Goal: Information Seeking & Learning: Check status

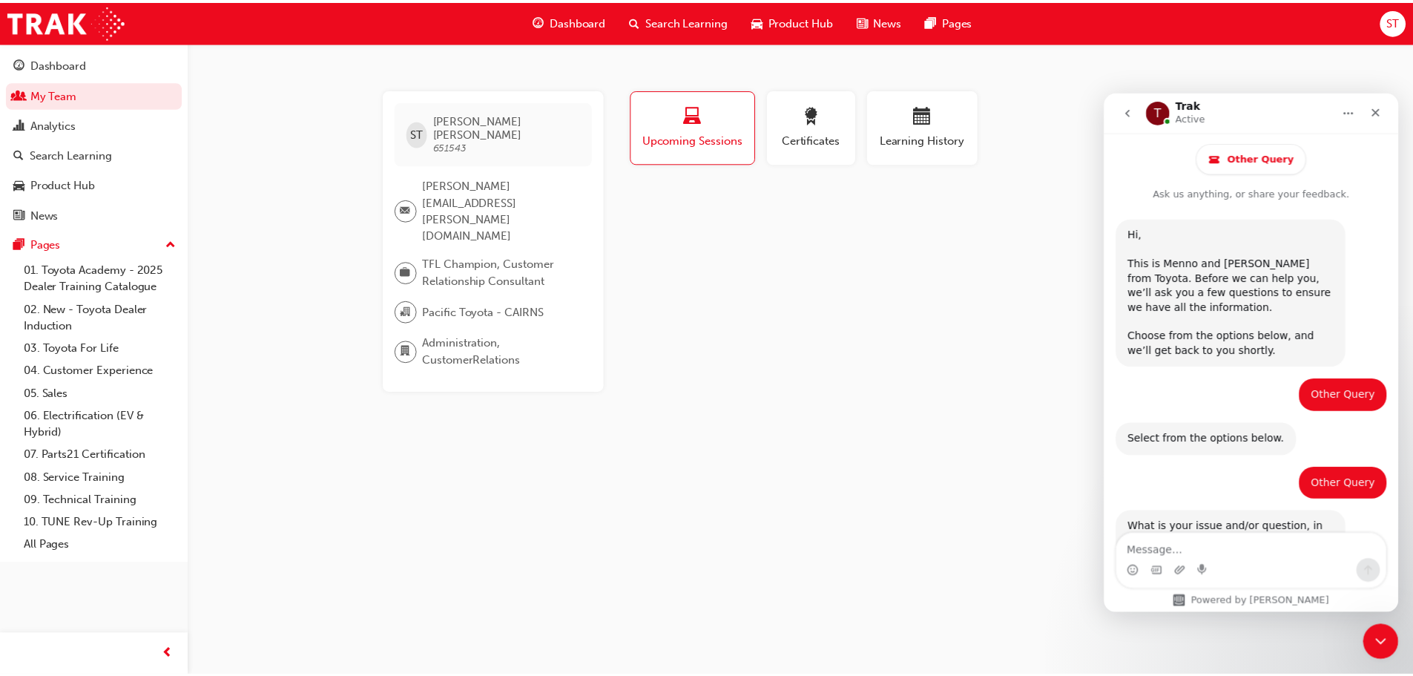
scroll to position [608, 0]
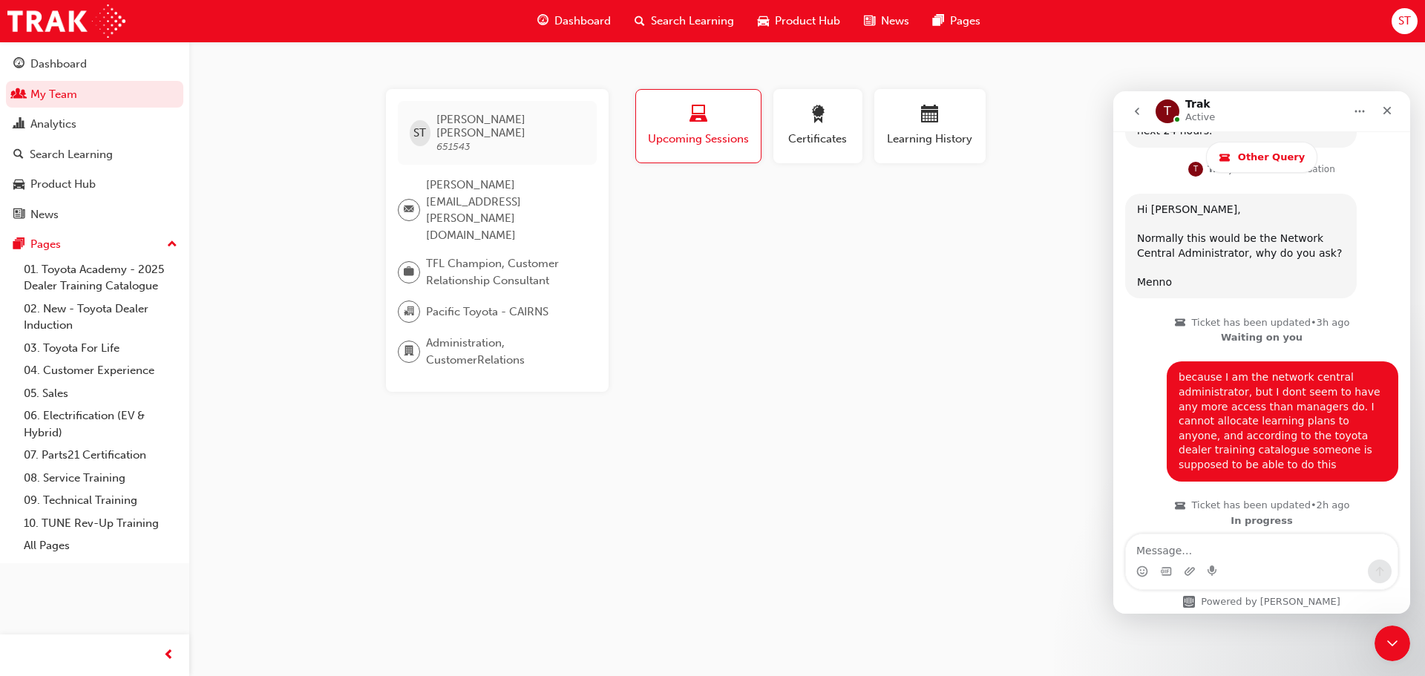
click at [697, 539] on div "ST [PERSON_NAME] 651543 [PERSON_NAME][EMAIL_ADDRESS][PERSON_NAME][DOMAIN_NAME] …" at bounding box center [712, 338] width 1425 height 676
drag, startPoint x: 718, startPoint y: 521, endPoint x: 717, endPoint y: 511, distance: 9.8
click at [717, 514] on div "ST [PERSON_NAME] 651543 [PERSON_NAME][EMAIL_ADDRESS][PERSON_NAME][DOMAIN_NAME] …" at bounding box center [712, 338] width 1425 height 676
drag, startPoint x: 649, startPoint y: 454, endPoint x: 562, endPoint y: 120, distance: 345.2
click at [650, 454] on div "ST [PERSON_NAME] 651543 [PERSON_NAME][EMAIL_ADDRESS][PERSON_NAME][DOMAIN_NAME] …" at bounding box center [712, 338] width 1425 height 676
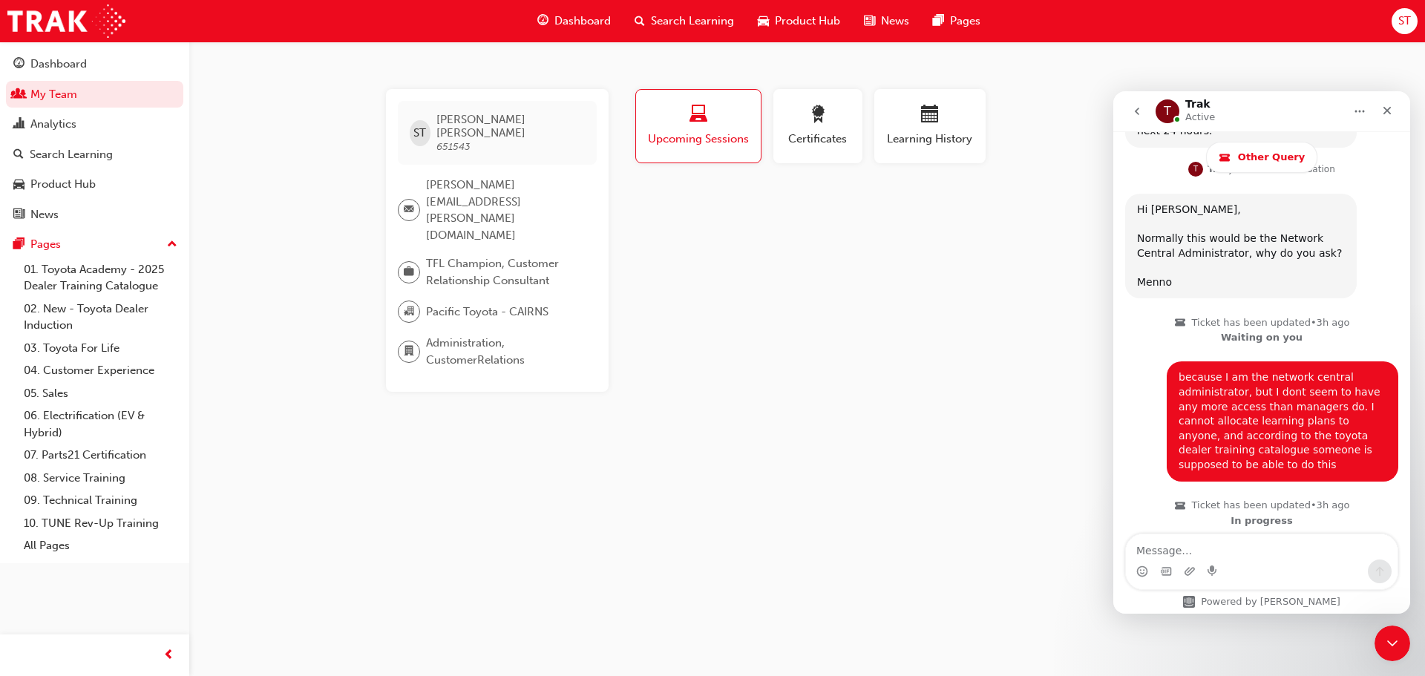
click at [569, 28] on span "Dashboard" at bounding box center [582, 21] width 56 height 17
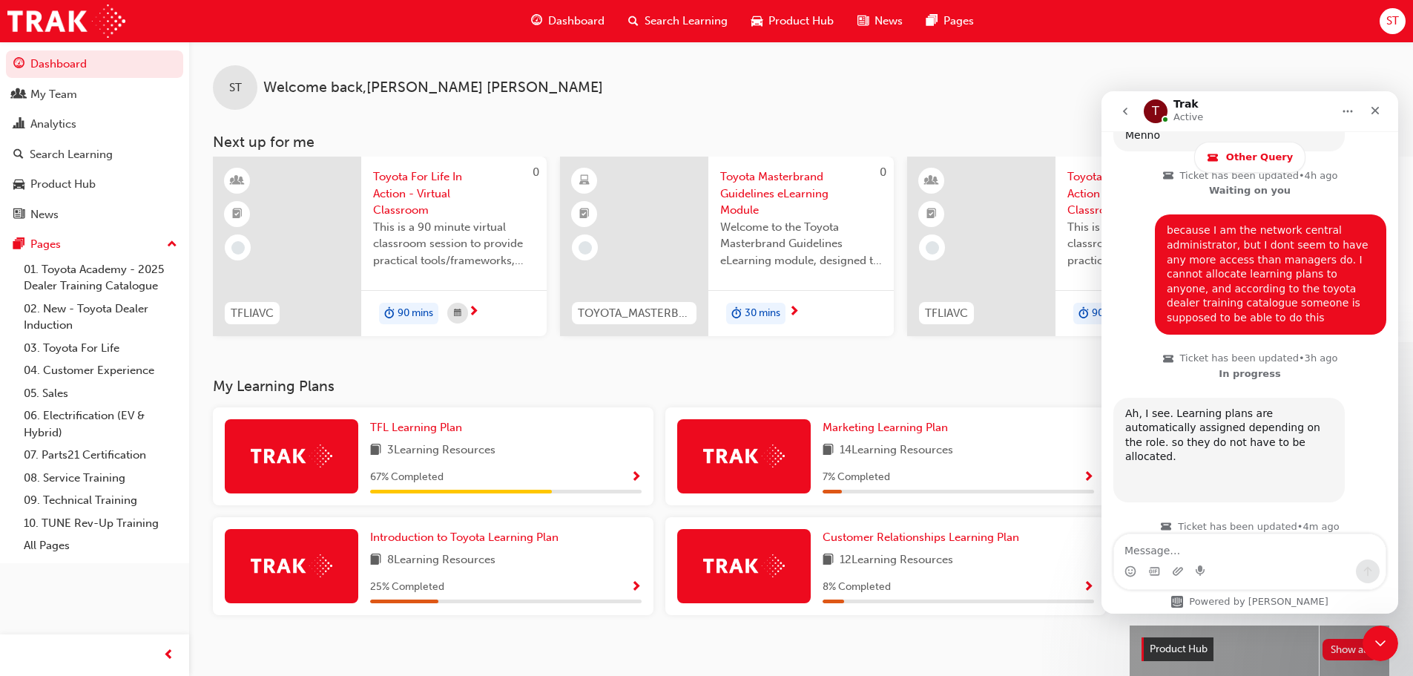
scroll to position [762, 0]
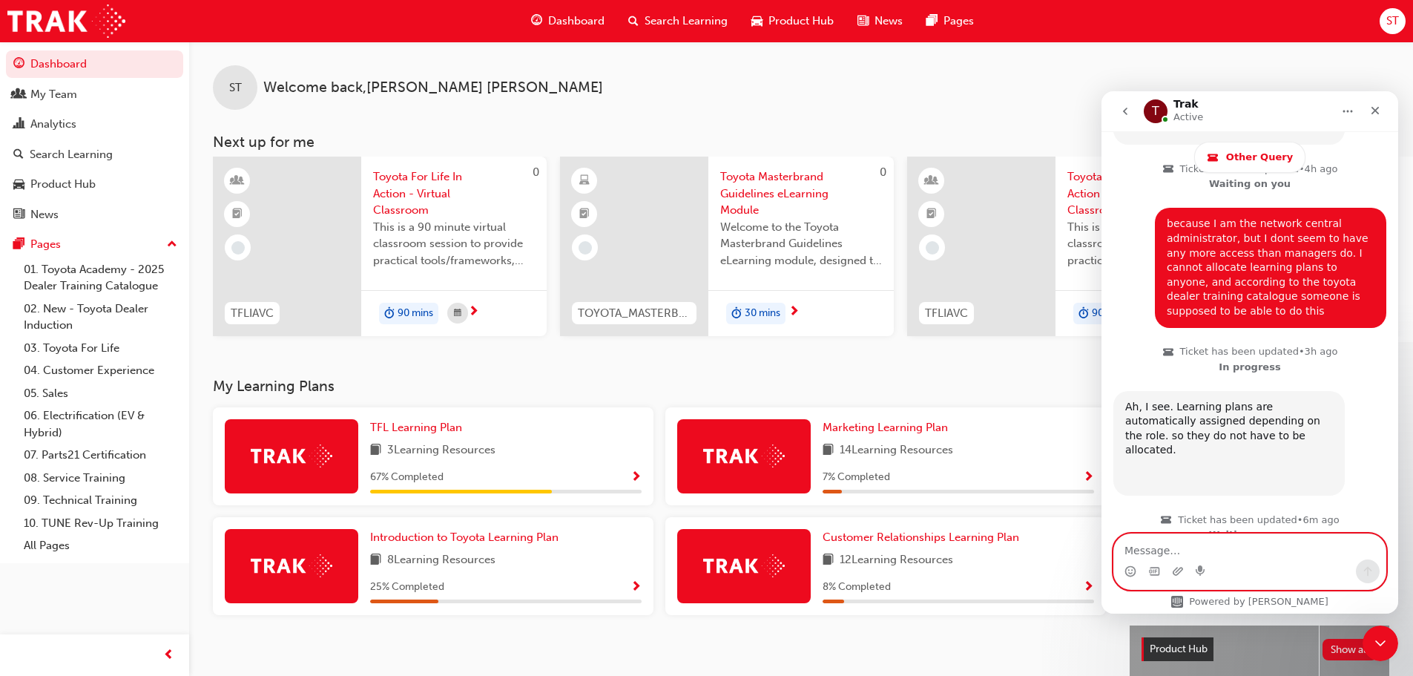
click at [1143, 550] on textarea "Message…" at bounding box center [1250, 546] width 272 height 25
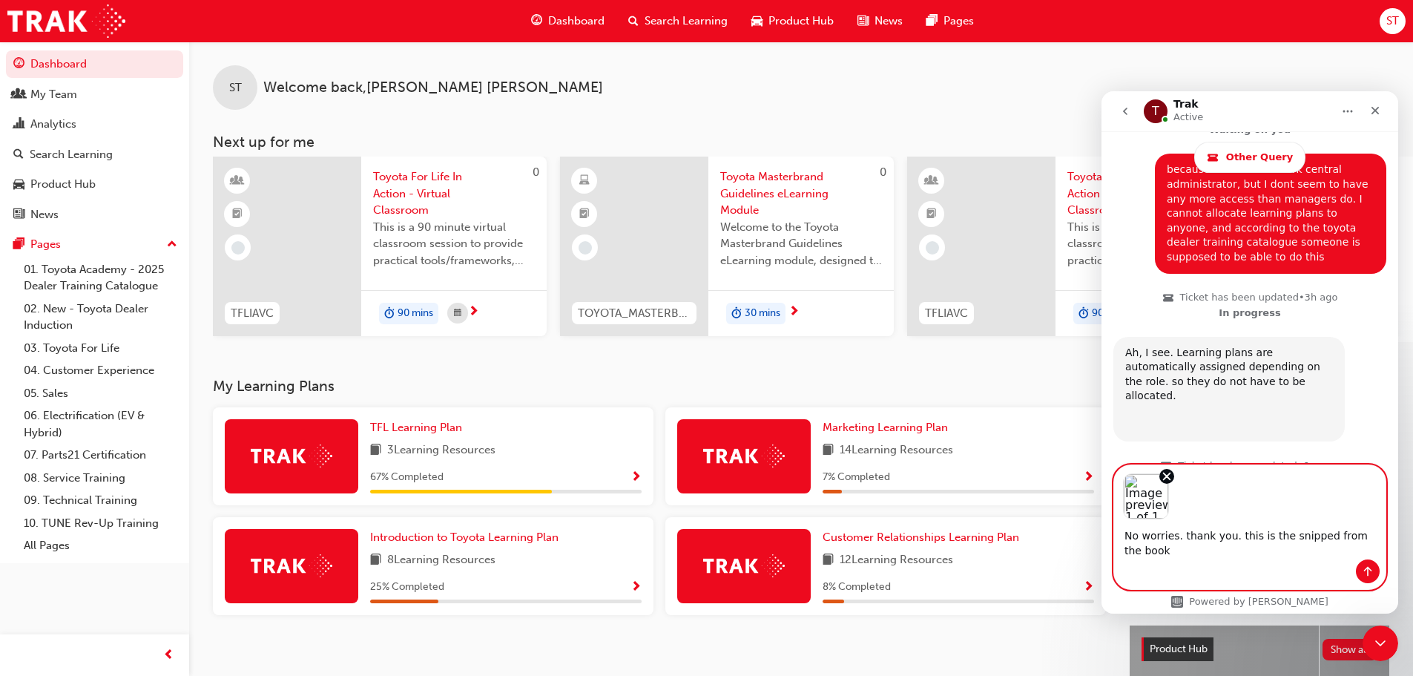
scroll to position [831, 0]
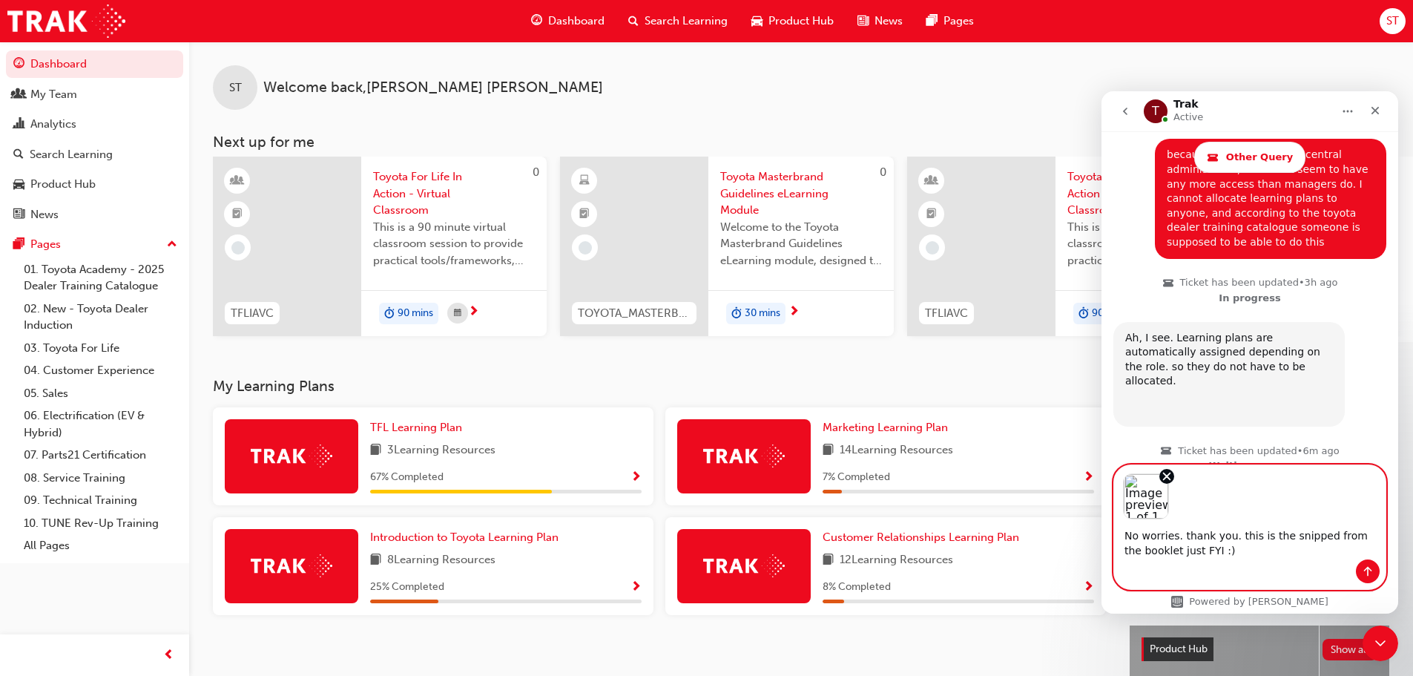
type textarea "No worries. thank you. this is the snipped from the booklet just FYI :)"
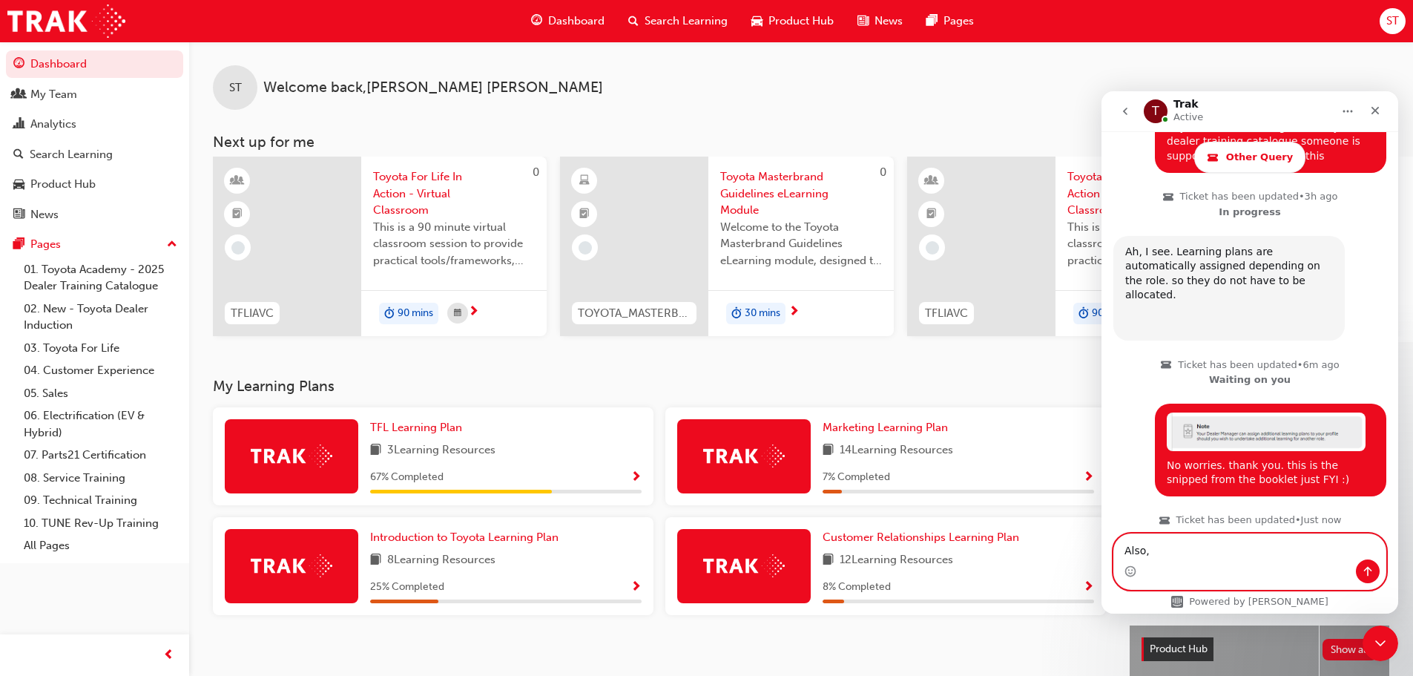
scroll to position [918, 0]
click at [1301, 546] on textarea "Also, I have asked previously abou t" at bounding box center [1250, 546] width 272 height 25
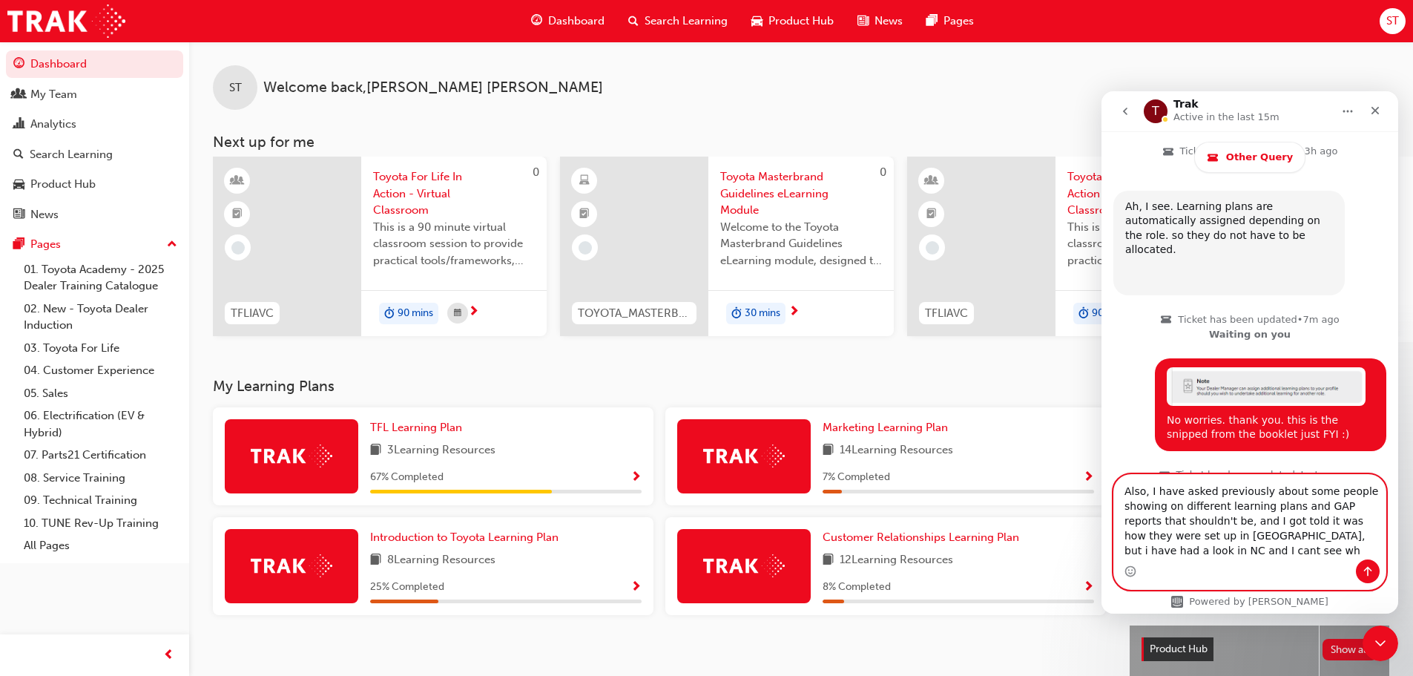
scroll to position [977, 0]
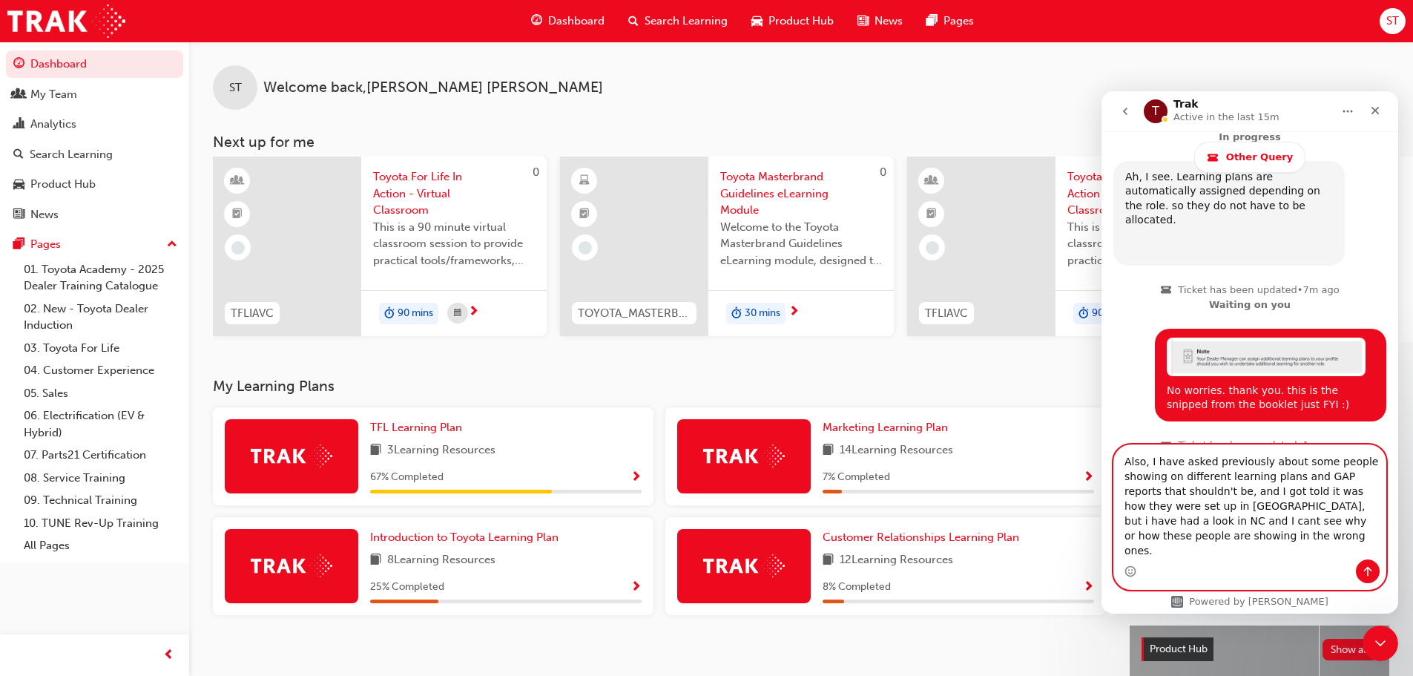
type textarea "Also, I have asked previously about some people showing on different learning p…"
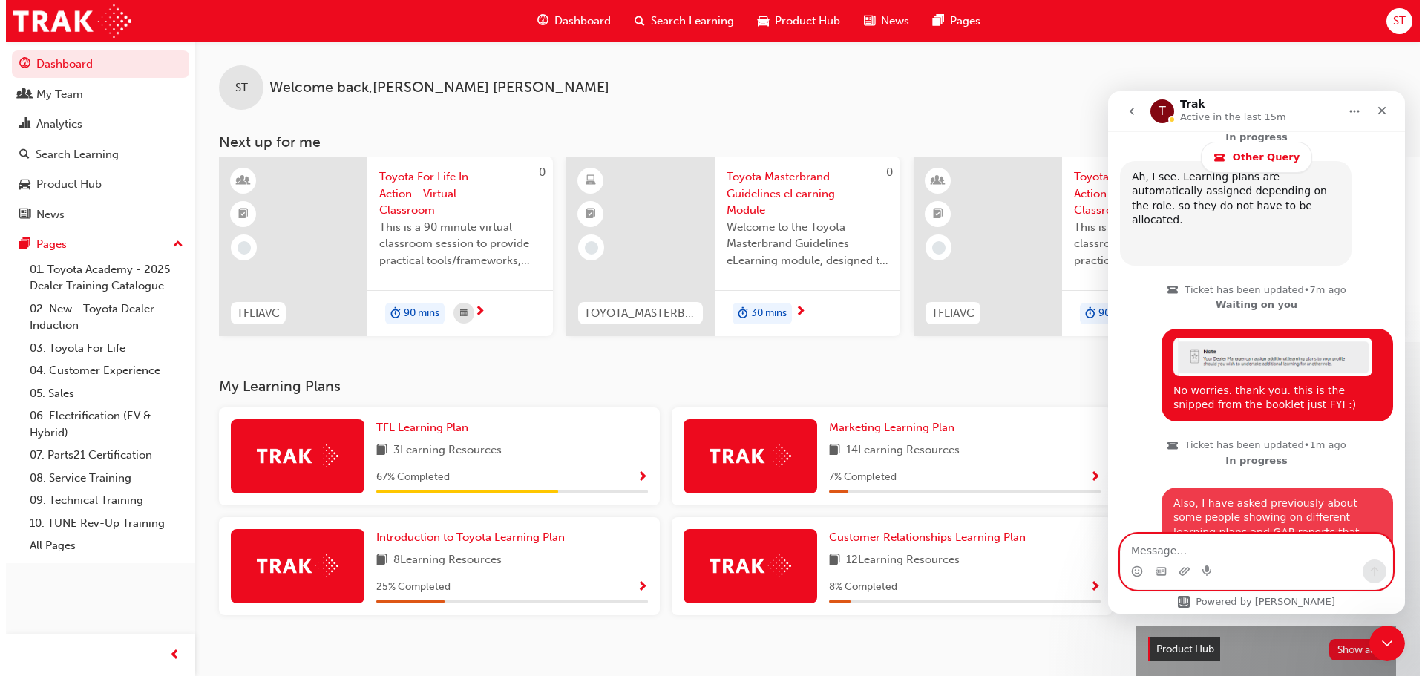
scroll to position [1049, 0]
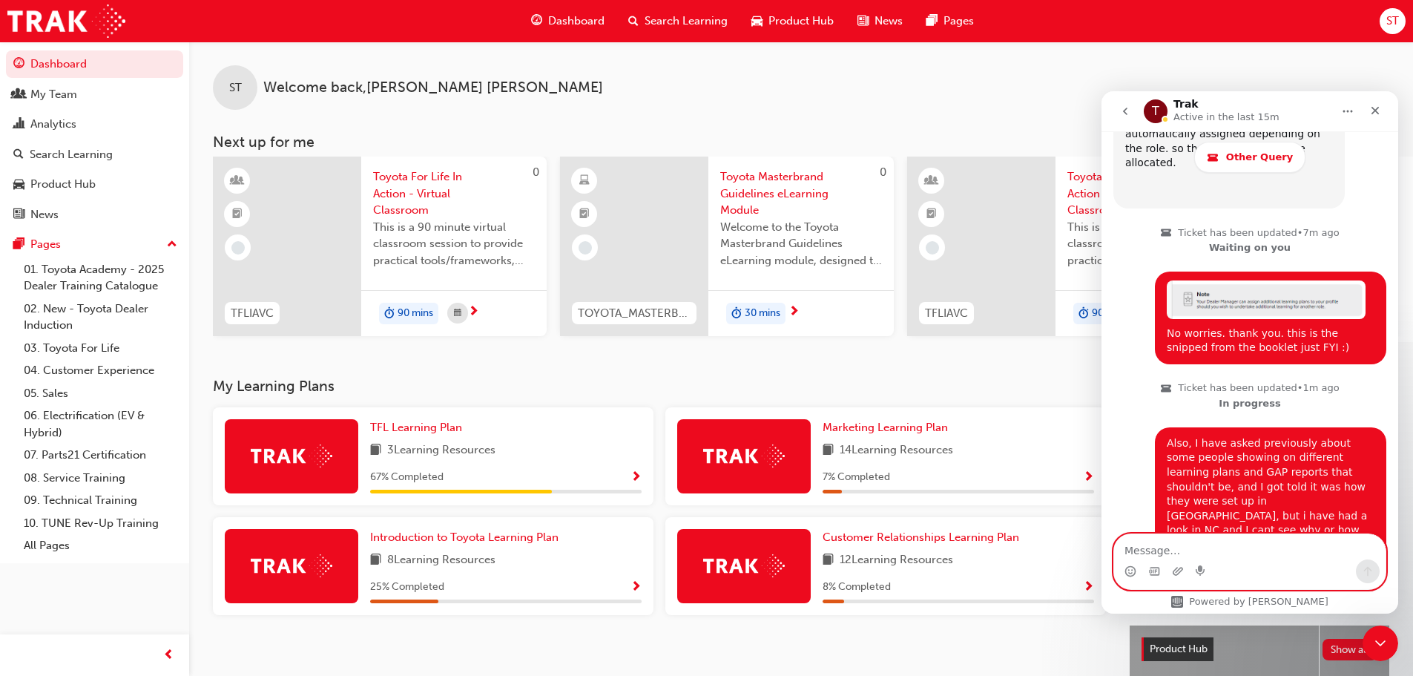
click at [1240, 556] on textarea "Message…" at bounding box center [1250, 546] width 272 height 25
click at [45, 92] on div "My Team" at bounding box center [53, 94] width 47 height 17
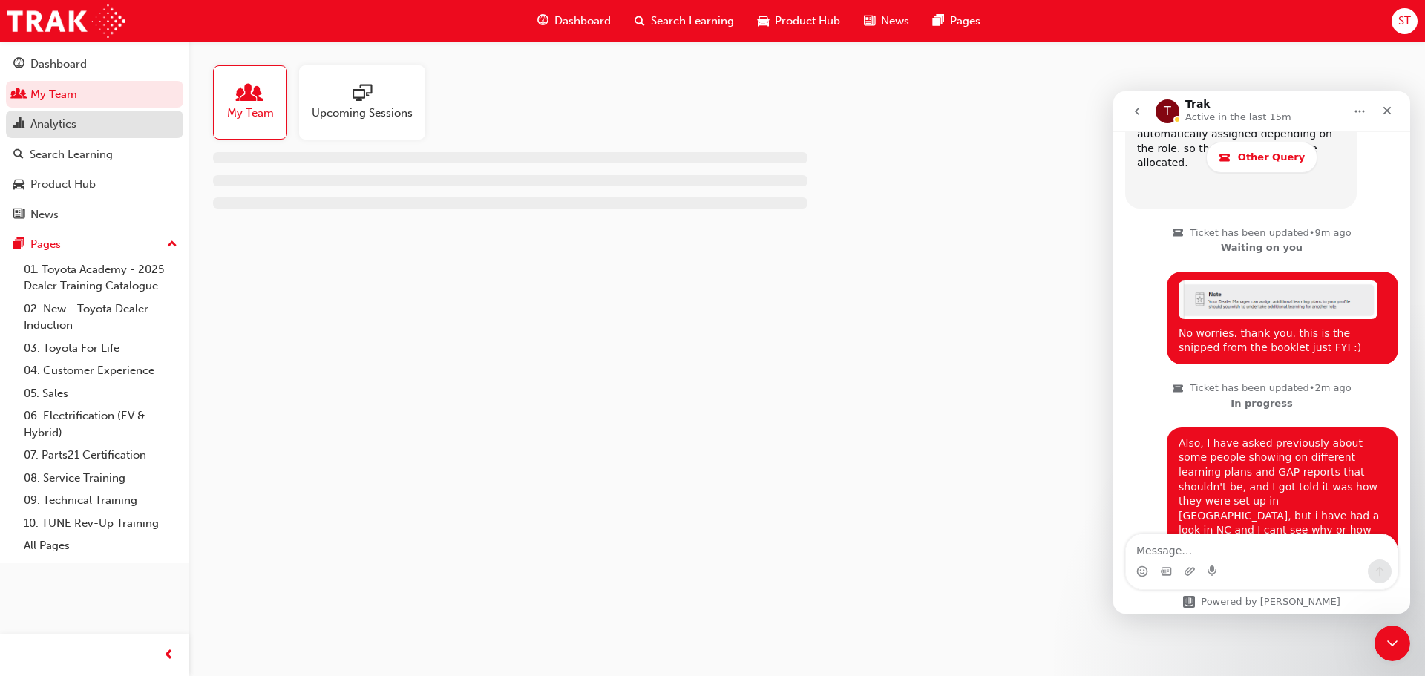
click at [59, 118] on div "Analytics" at bounding box center [53, 124] width 46 height 17
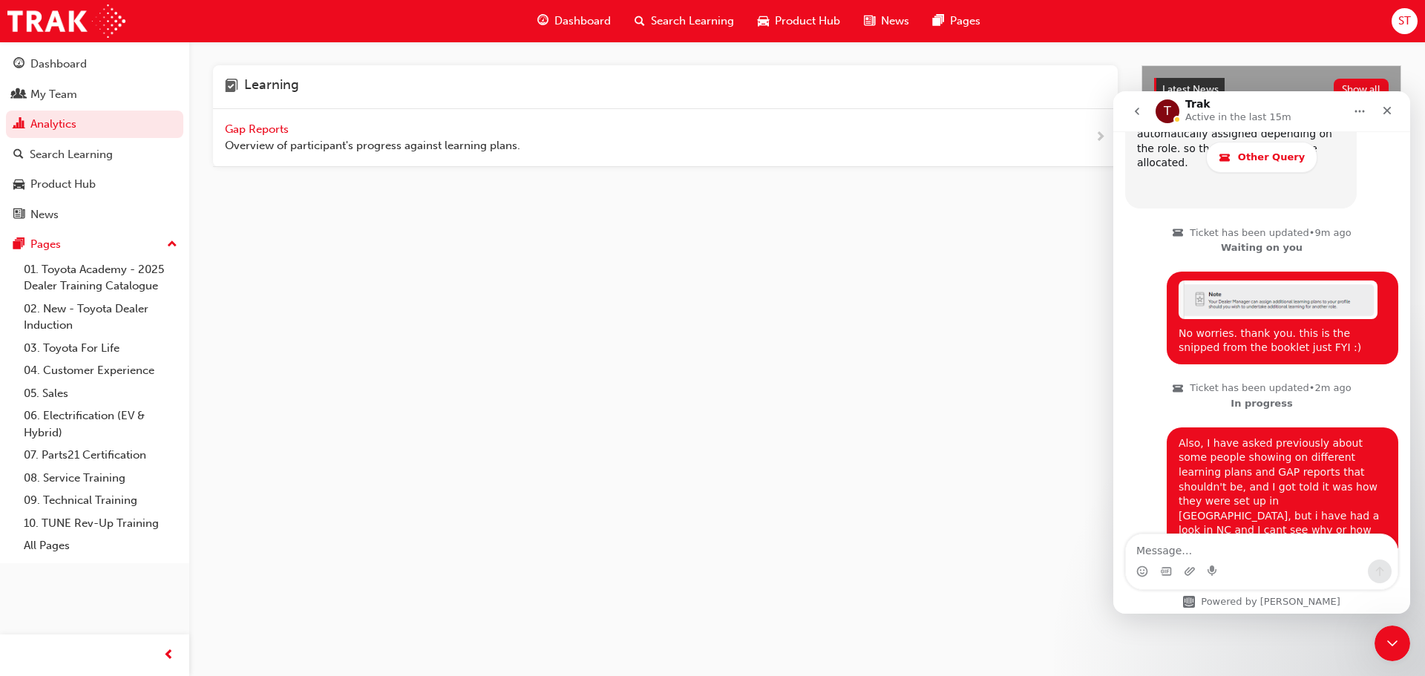
click at [262, 122] on span "Gap Reports" at bounding box center [258, 128] width 67 height 13
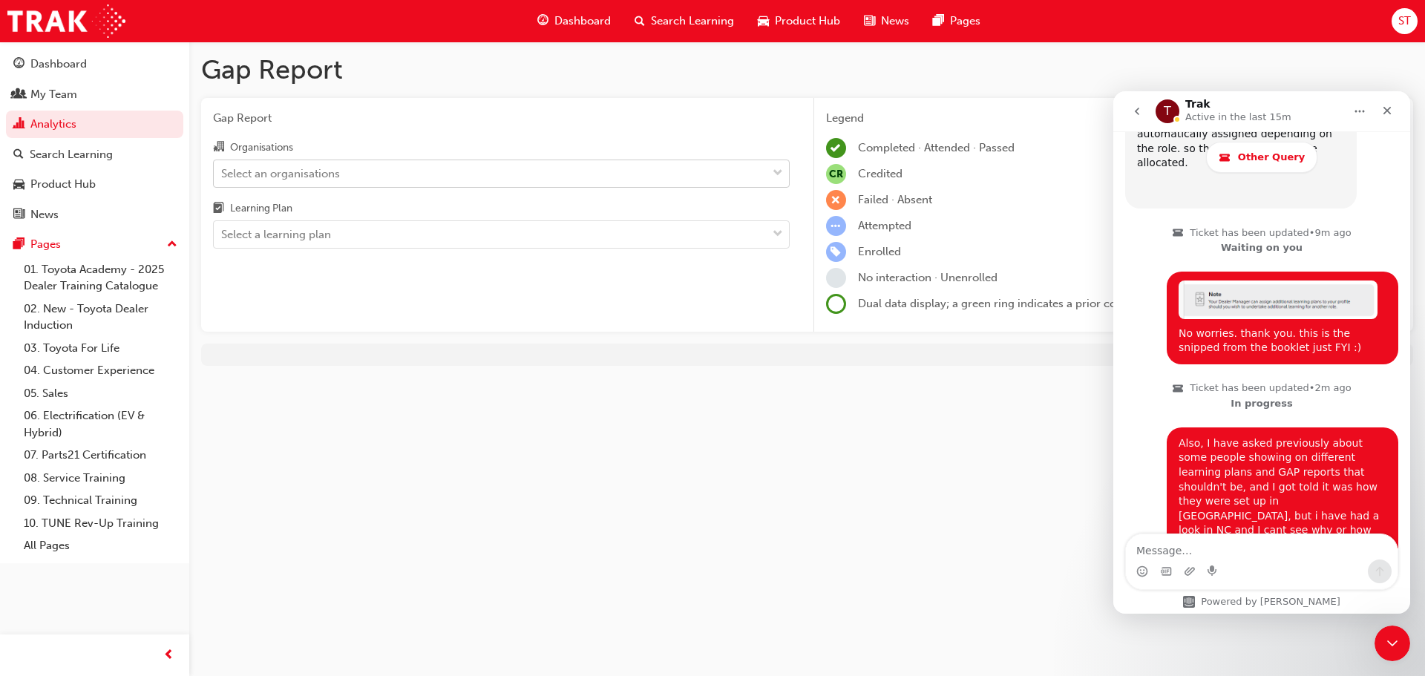
click at [364, 171] on div "Select an organisations" at bounding box center [490, 173] width 553 height 26
click at [223, 171] on input "Organisations Select an organisations" at bounding box center [221, 172] width 1 height 13
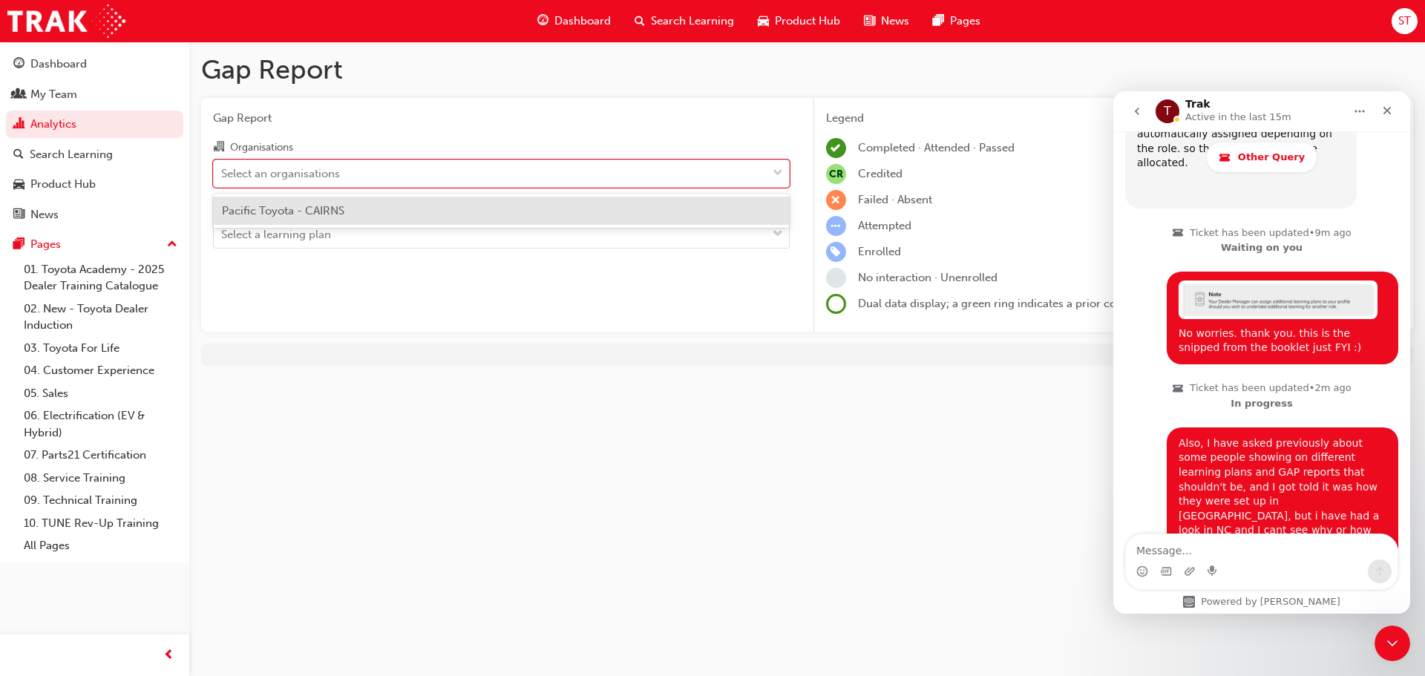
click at [334, 202] on div "Pacific Toyota - CAIRNS" at bounding box center [501, 211] width 576 height 29
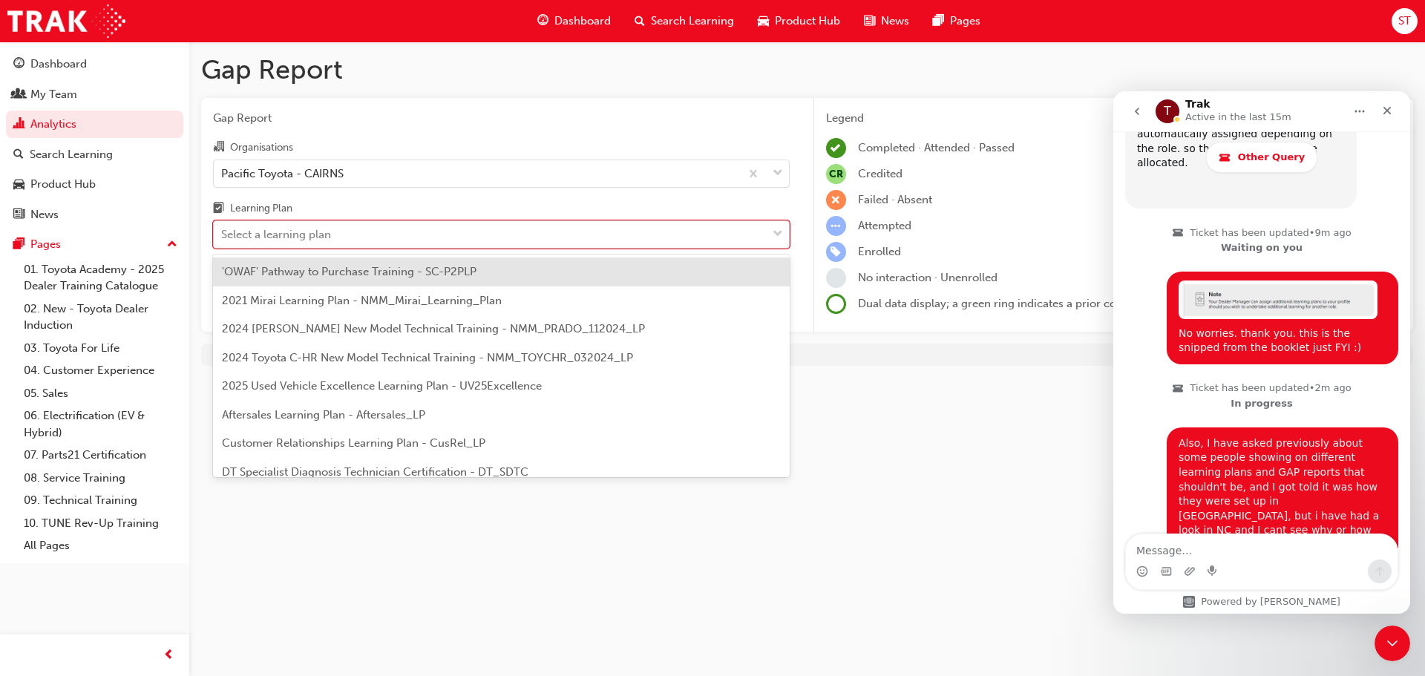
click at [332, 226] on div "Select a learning plan" at bounding box center [490, 235] width 553 height 26
click at [223, 228] on input "Learning Plan option 'OWAF' Pathway to Purchase Training - SC-P2PLP focused, 1 …" at bounding box center [221, 234] width 1 height 13
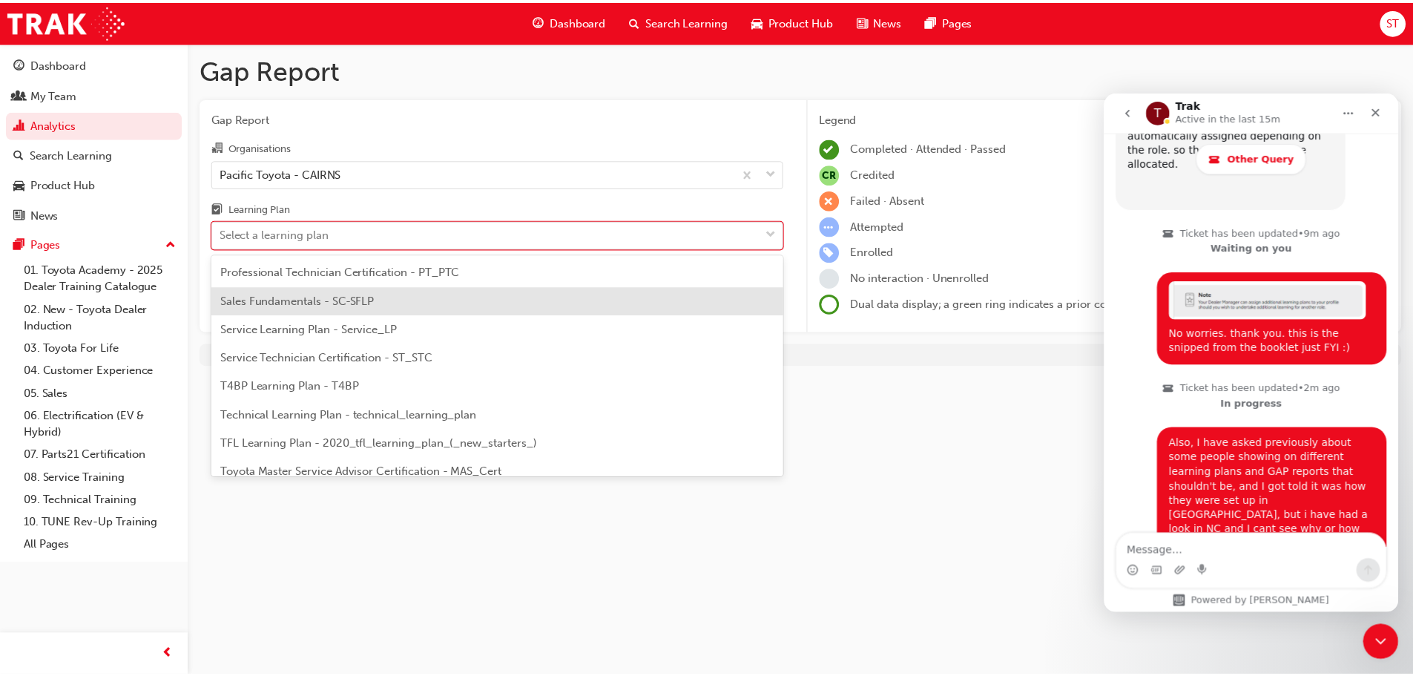
scroll to position [519, 0]
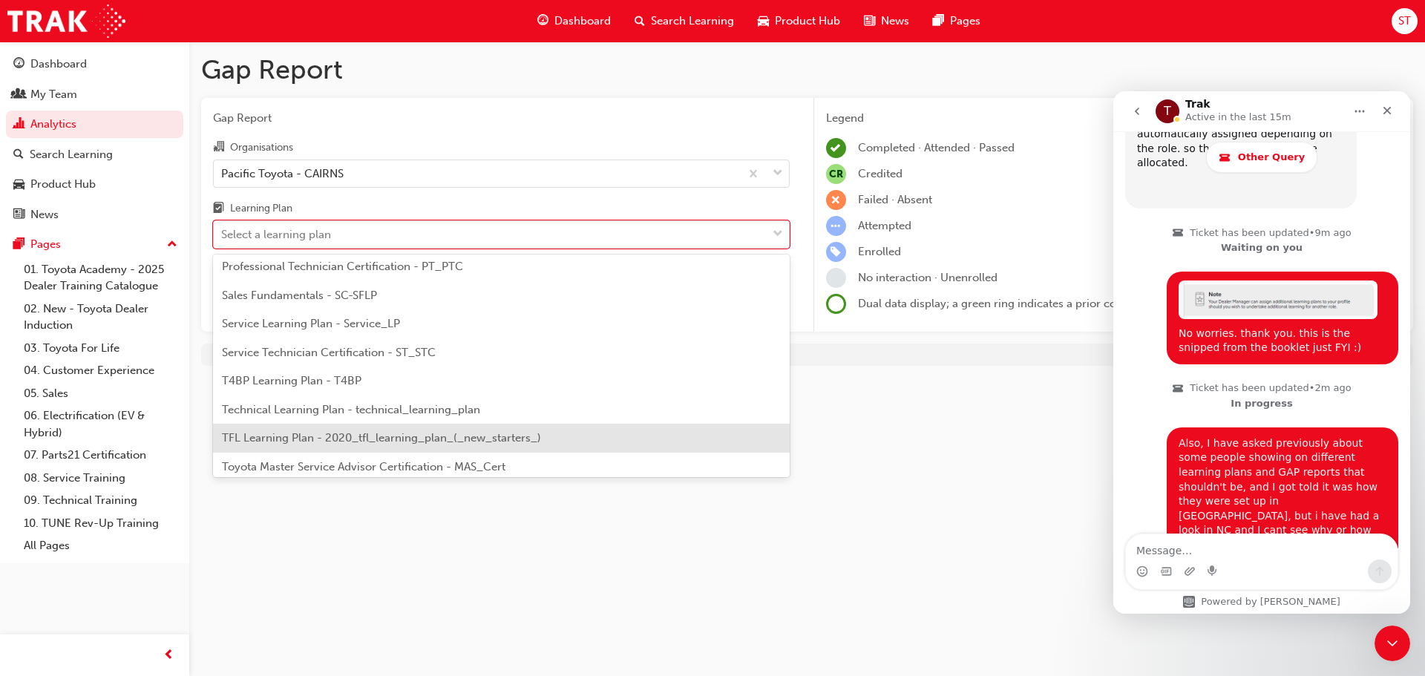
click at [357, 440] on span "TFL Learning Plan - 2020_tfl_learning_plan_(_new_starters_)" at bounding box center [381, 437] width 319 height 13
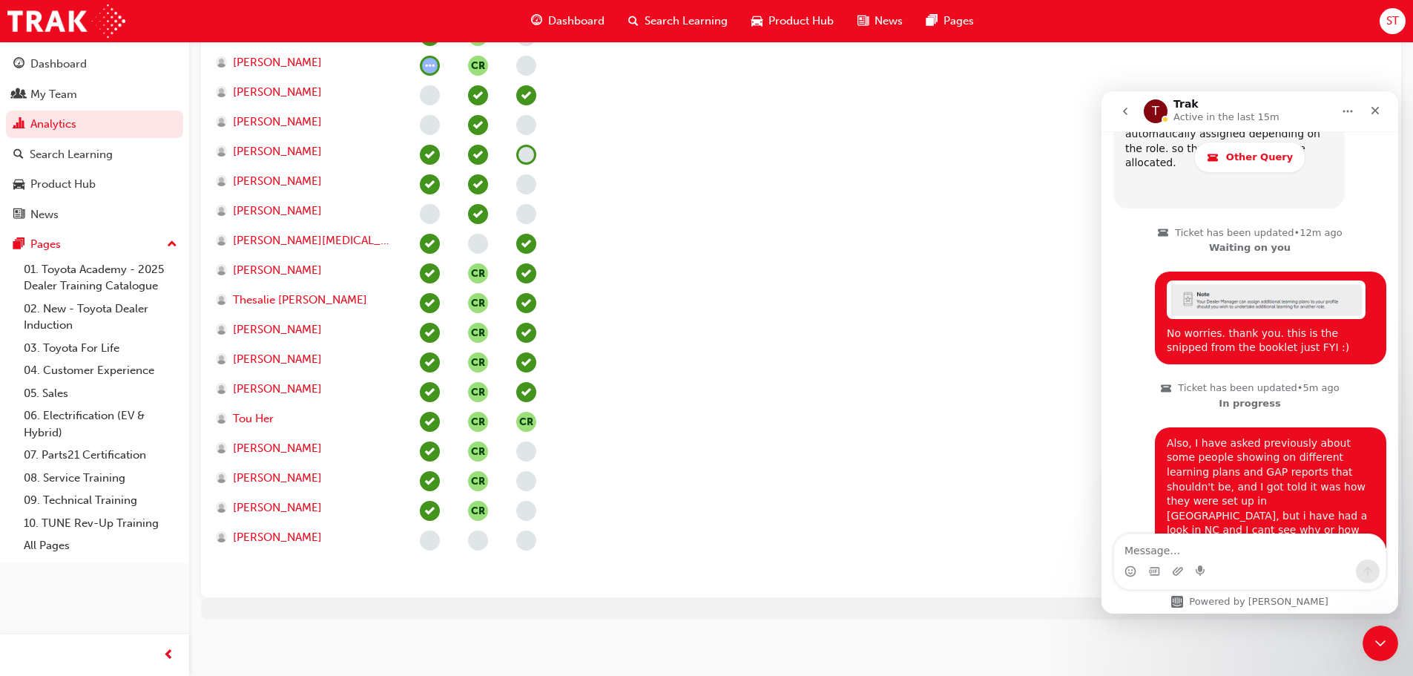
scroll to position [4476, 0]
